Goal: Navigation & Orientation: Find specific page/section

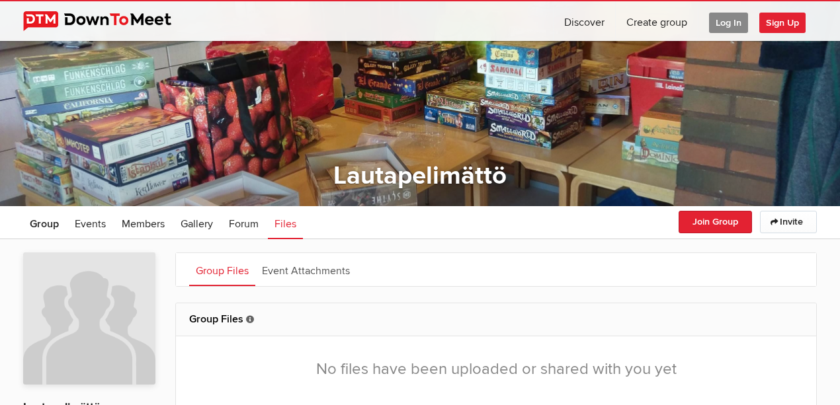
scroll to position [88, 0]
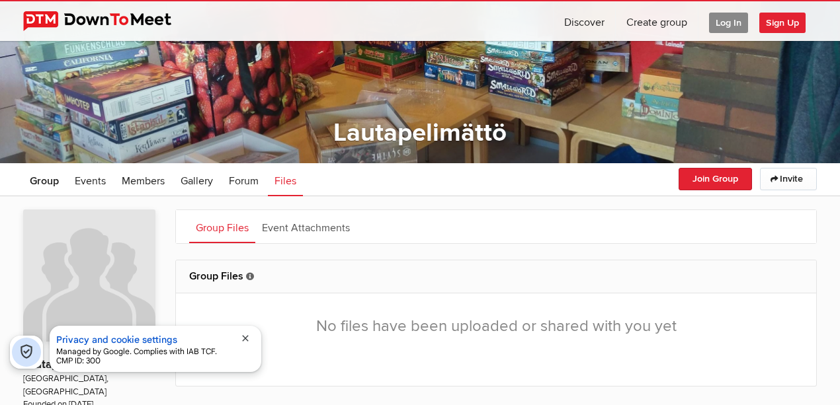
click at [721, 17] on span "Log In" at bounding box center [728, 23] width 39 height 20
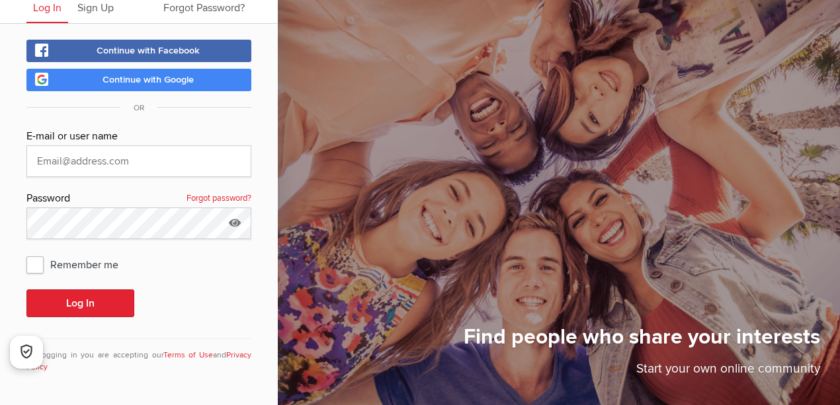
scroll to position [49, 0]
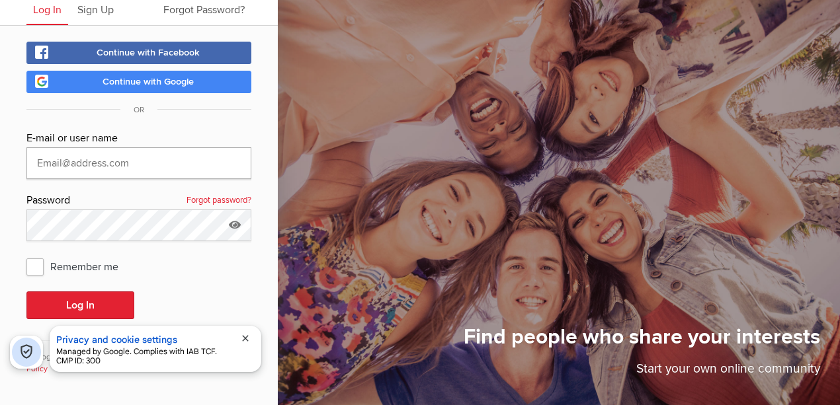
type input "[EMAIL_ADDRESS][DOMAIN_NAME]"
click at [34, 270] on span "Remember me" at bounding box center [78, 267] width 105 height 24
click at [26, 255] on input "Remember me" at bounding box center [26, 254] width 1 height 1
checkbox input "true"
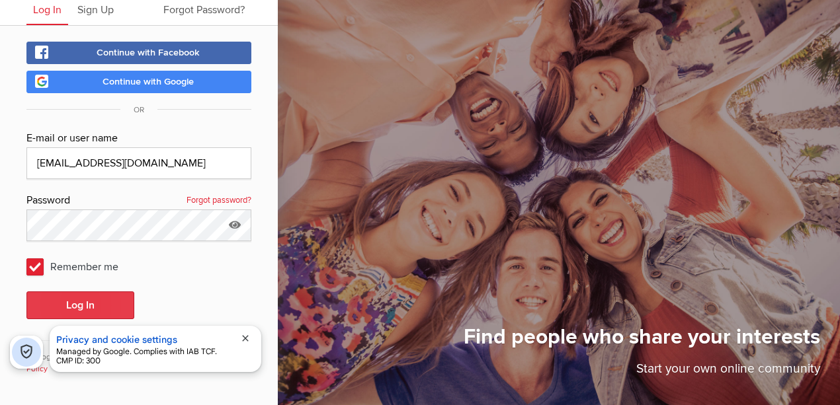
click at [63, 314] on button "Log In" at bounding box center [80, 306] width 108 height 28
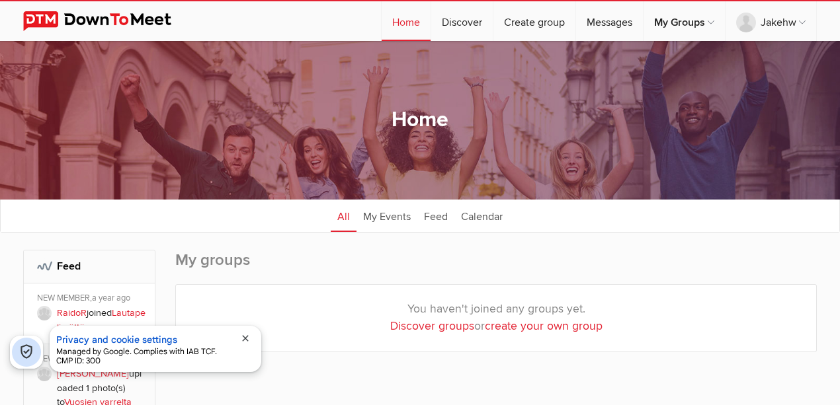
click at [245, 340] on span "close" at bounding box center [245, 338] width 11 height 11
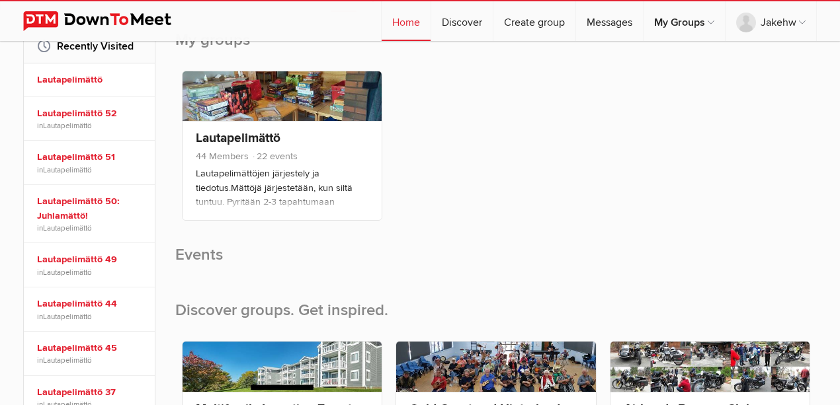
scroll to position [176, 0]
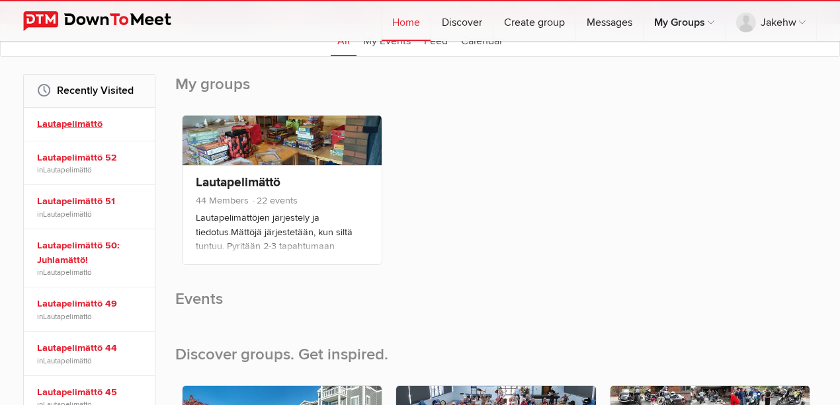
click at [81, 122] on link "Lautapelimättö" at bounding box center [91, 124] width 108 height 15
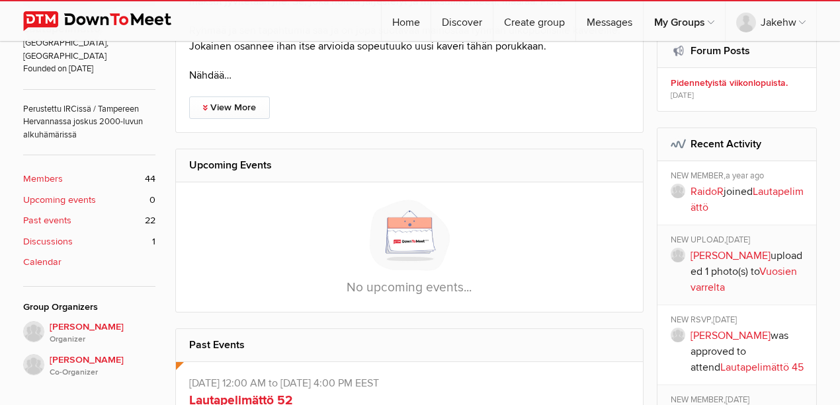
scroll to position [433, 0]
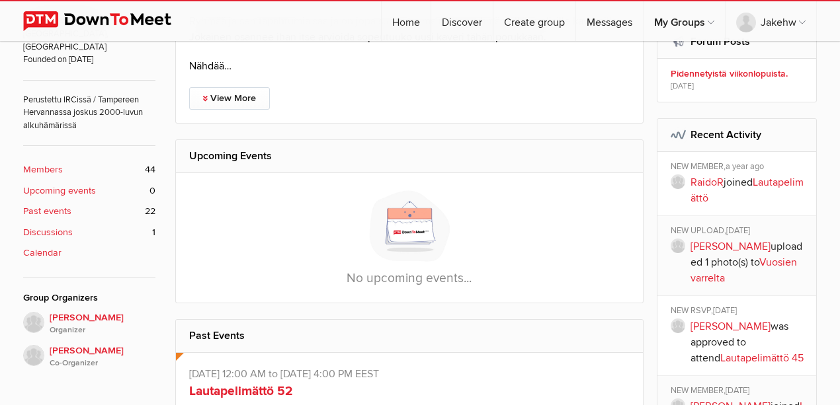
click at [55, 204] on b "Past events" at bounding box center [47, 211] width 48 height 15
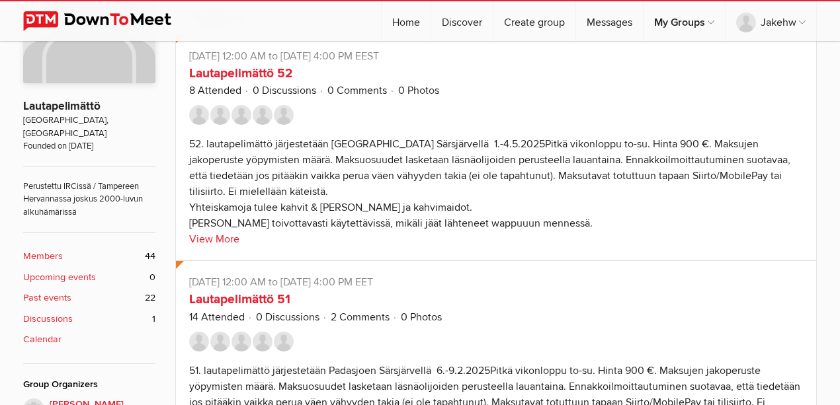
scroll to position [308, 0]
